Goal: Task Accomplishment & Management: Use online tool/utility

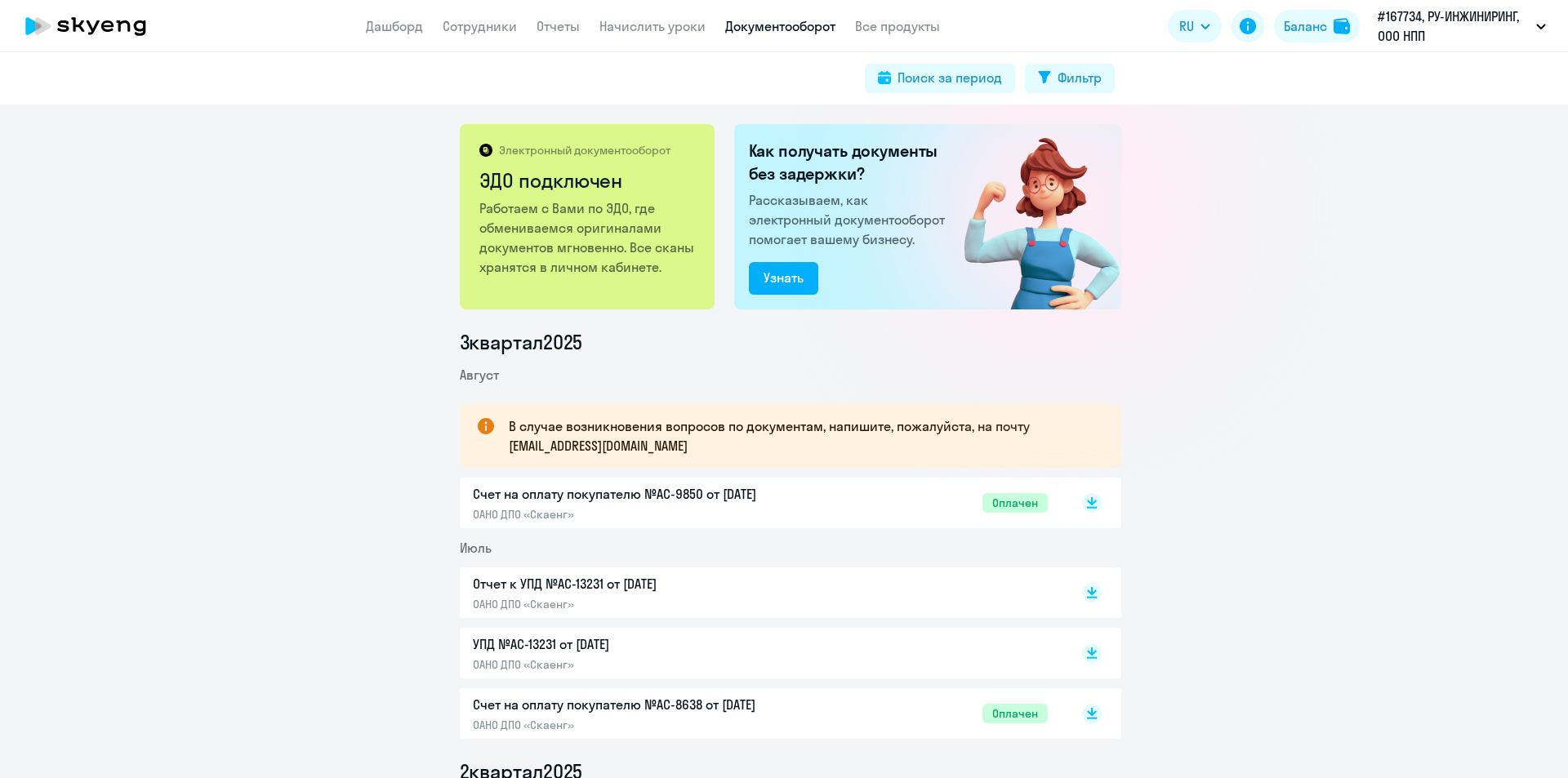
click at [670, 31] on link "Начислить уроки" at bounding box center [653, 25] width 106 height 16
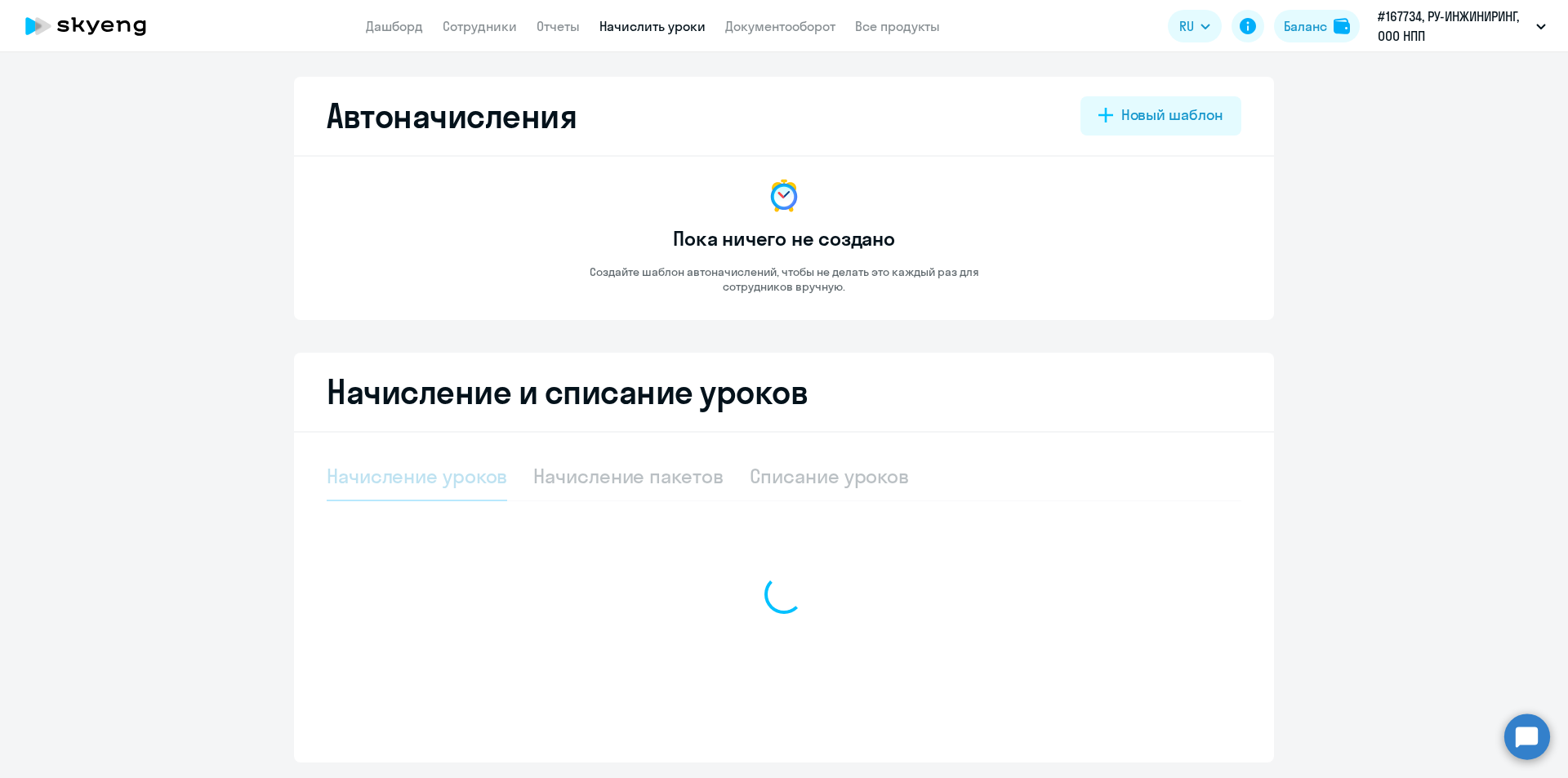
select select "10"
